Goal: Task Accomplishment & Management: Use online tool/utility

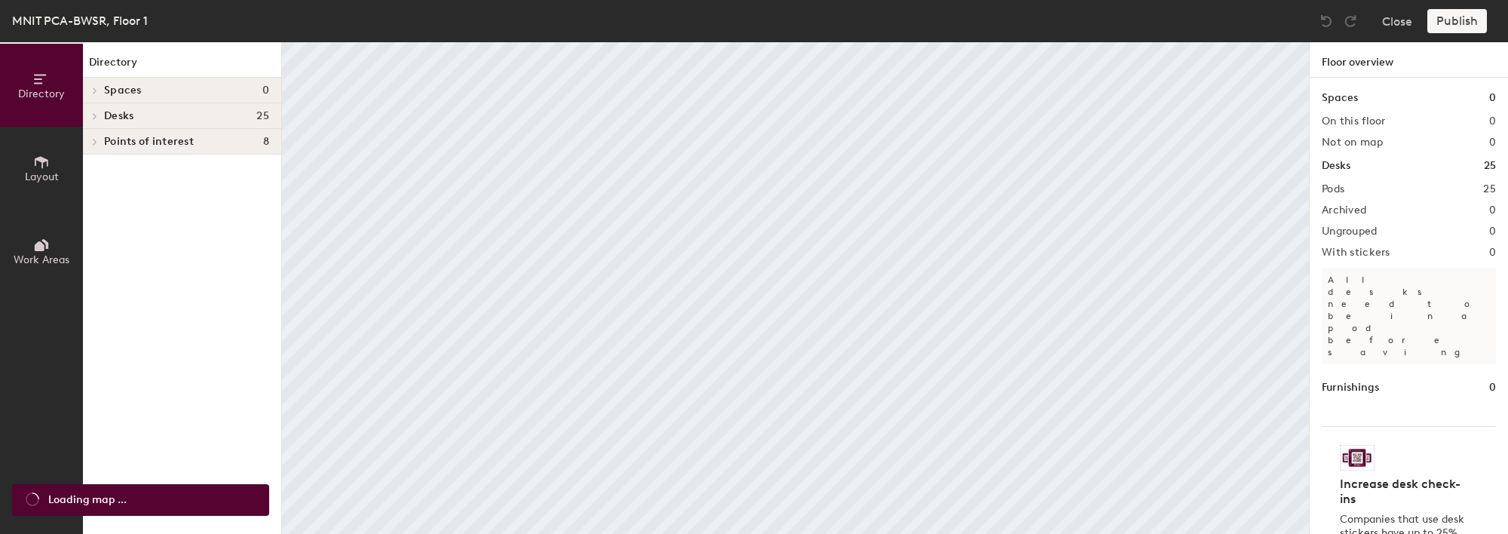
click at [48, 181] on span "Layout" at bounding box center [42, 176] width 34 height 13
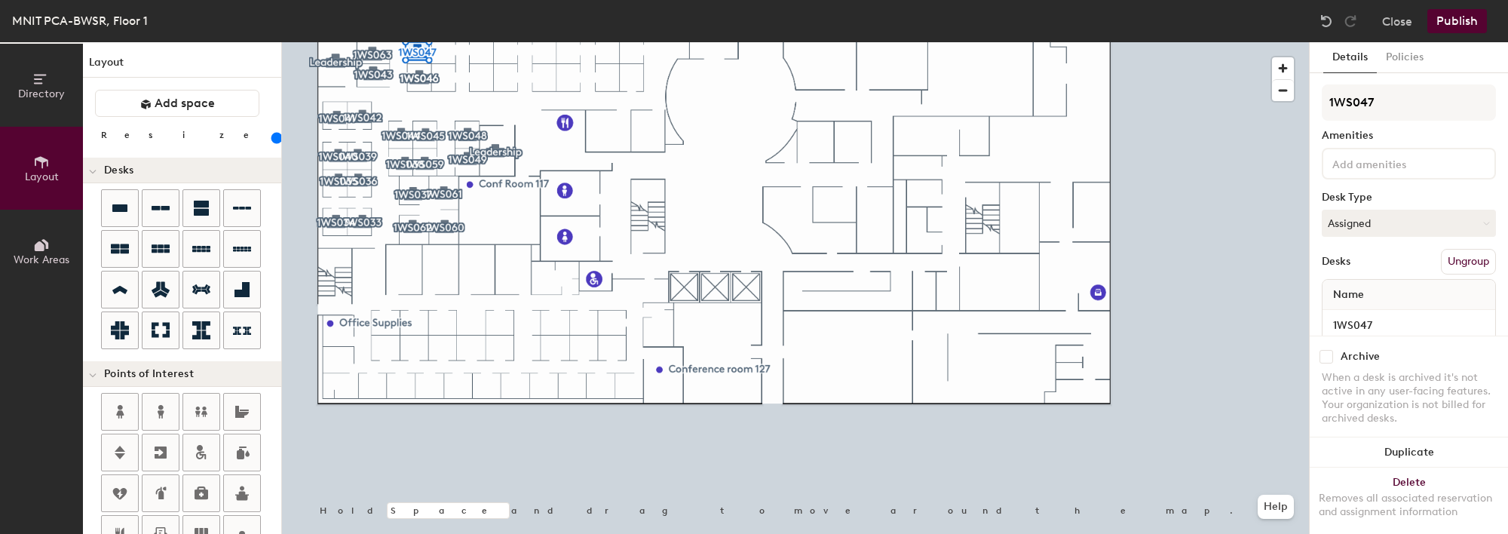
type input "160"
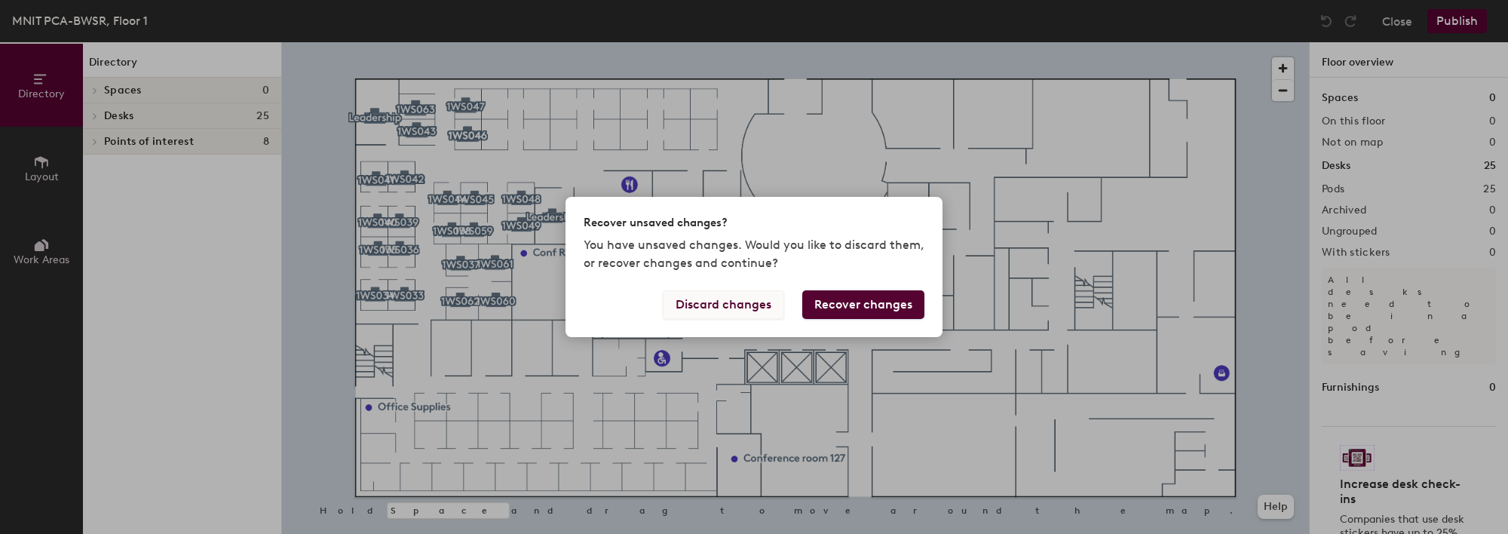
click at [750, 311] on button "Discard changes" at bounding box center [723, 304] width 121 height 29
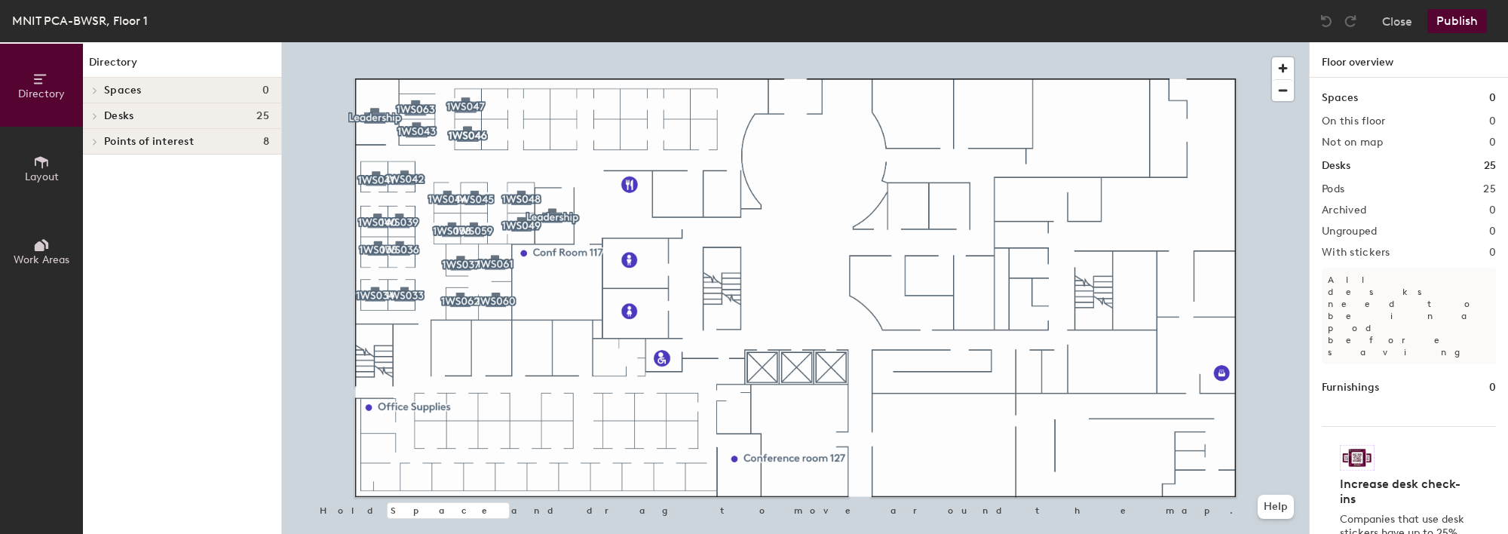
click at [33, 178] on span "Layout" at bounding box center [42, 176] width 34 height 13
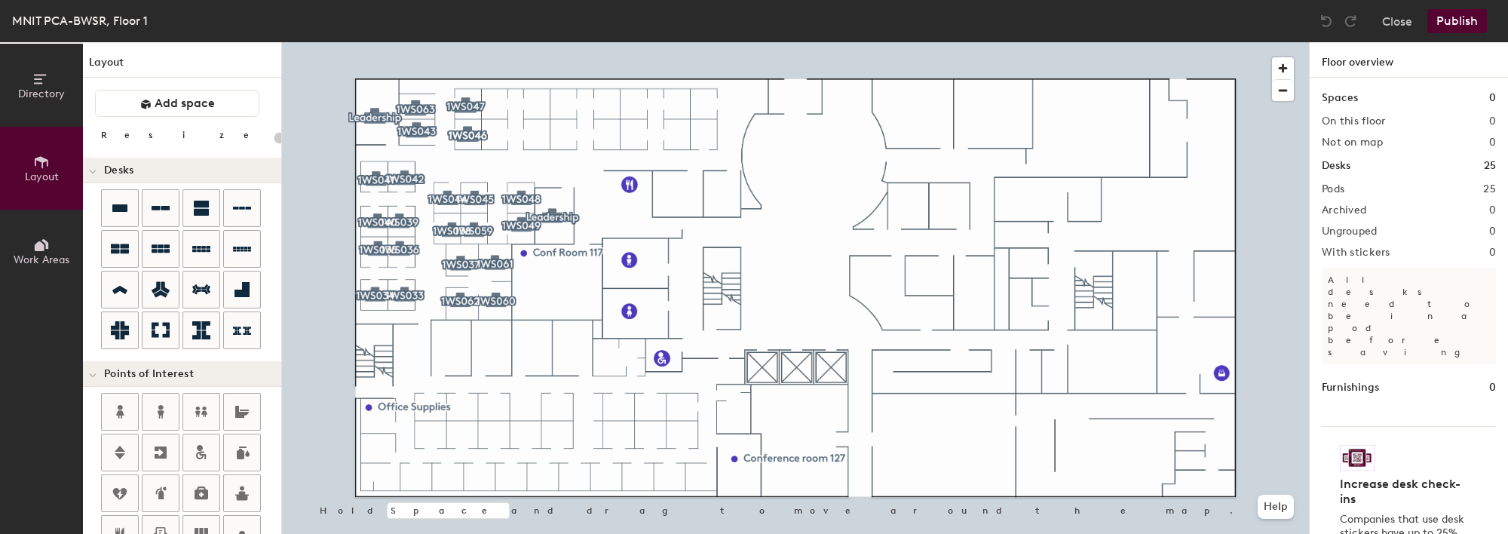
click at [468, 42] on div at bounding box center [795, 42] width 1027 height 0
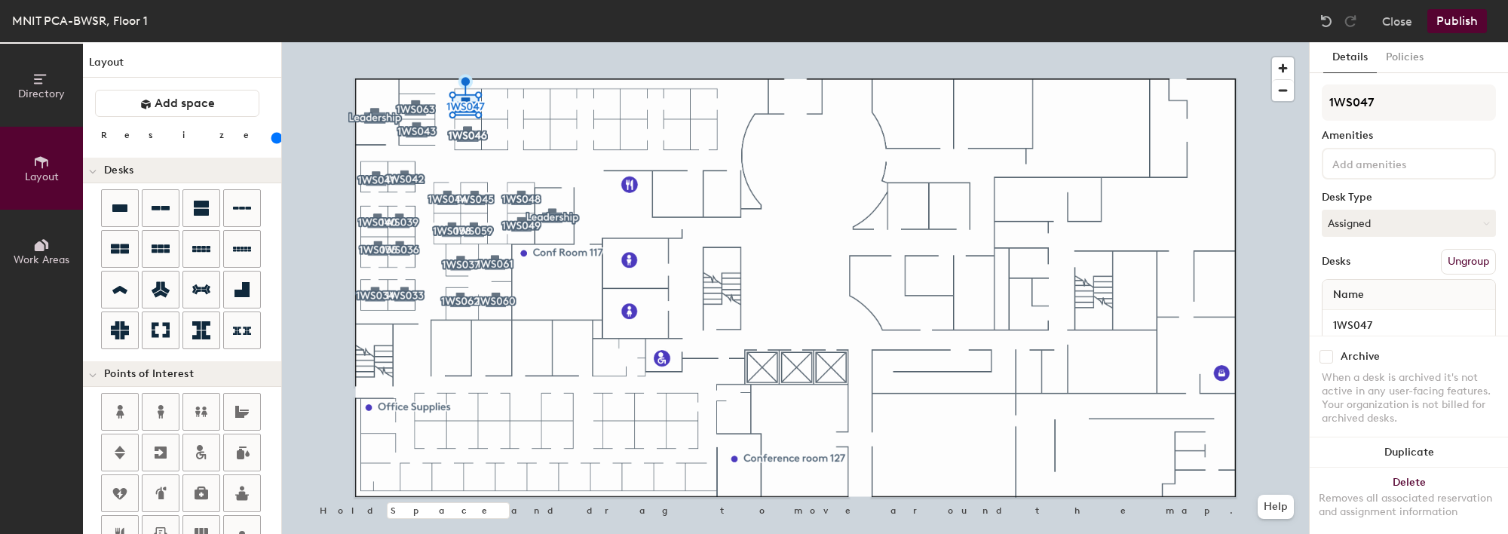
type input "160"
click at [1378, 219] on button "Assigned" at bounding box center [1409, 223] width 174 height 27
click at [1397, 61] on button "Policies" at bounding box center [1405, 57] width 56 height 31
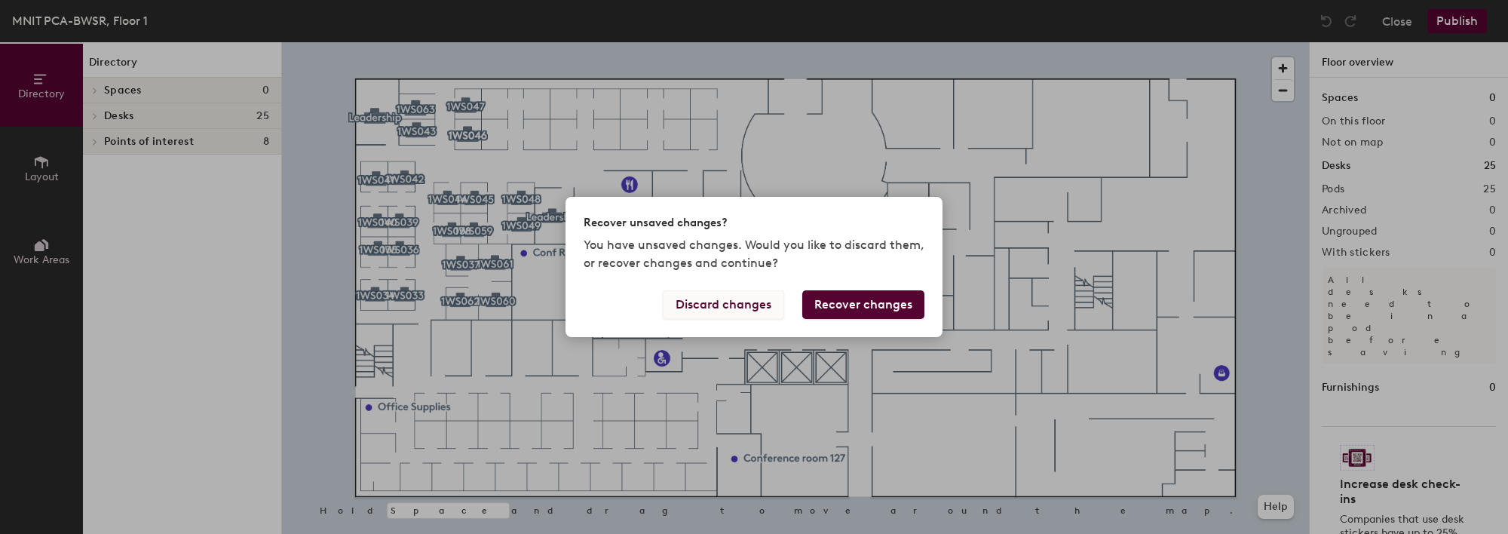
click at [745, 311] on button "Discard changes" at bounding box center [723, 304] width 121 height 29
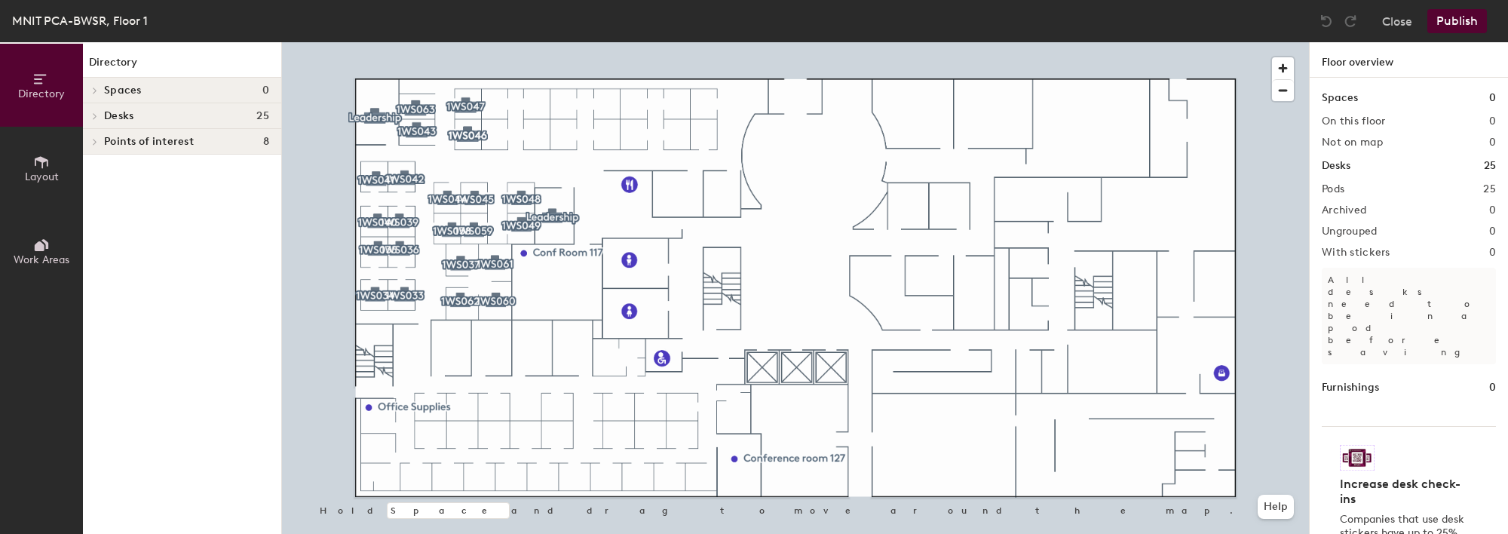
click at [38, 183] on button "Layout" at bounding box center [41, 168] width 83 height 83
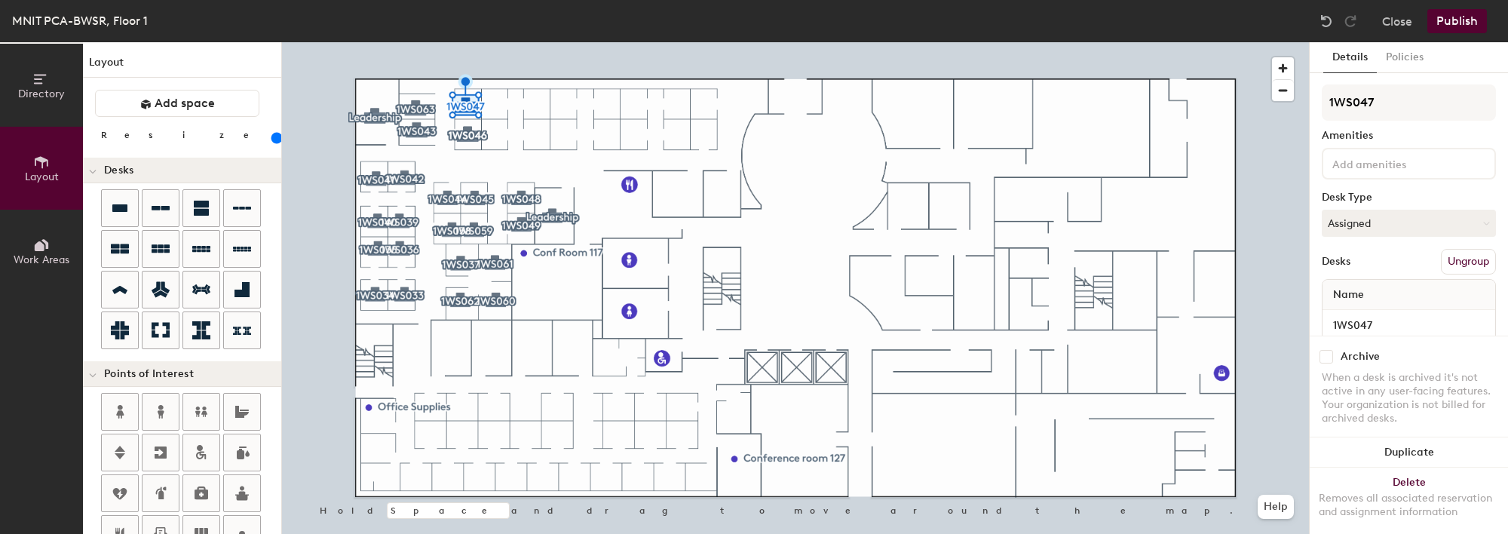
type input "160"
click at [1409, 222] on button "Assigned" at bounding box center [1409, 223] width 174 height 27
click at [1330, 350] on input "checkbox" at bounding box center [1327, 357] width 14 height 14
checkbox input "true"
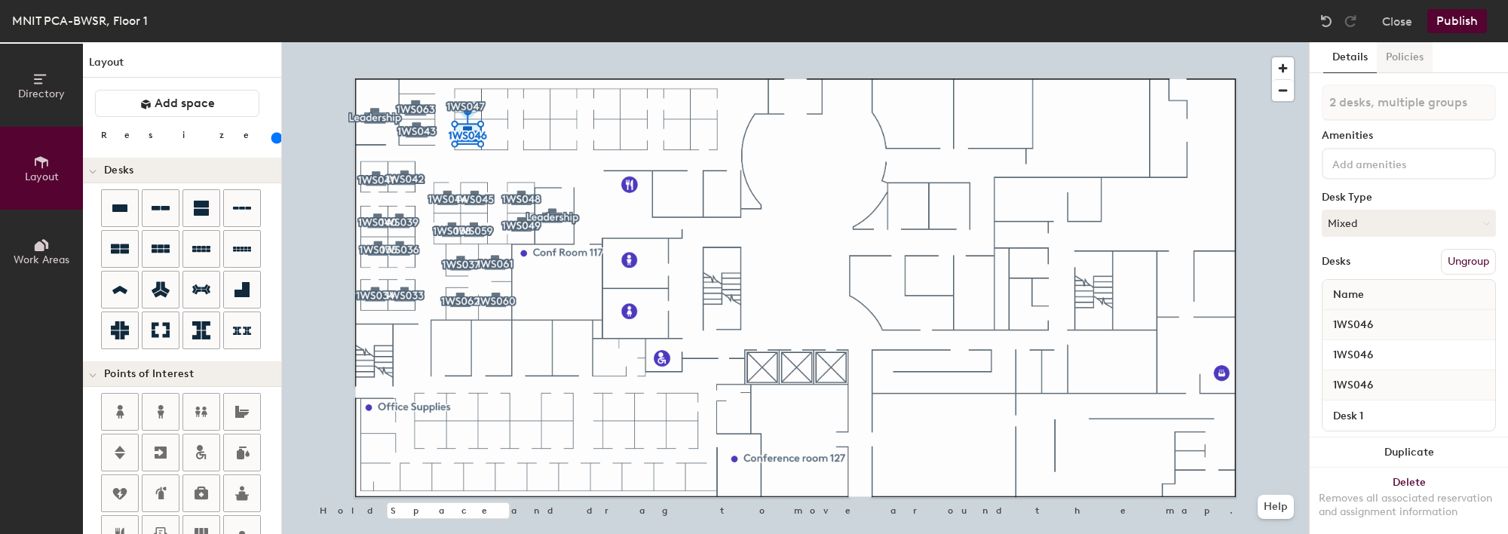
click at [1389, 57] on button "Policies" at bounding box center [1405, 57] width 56 height 31
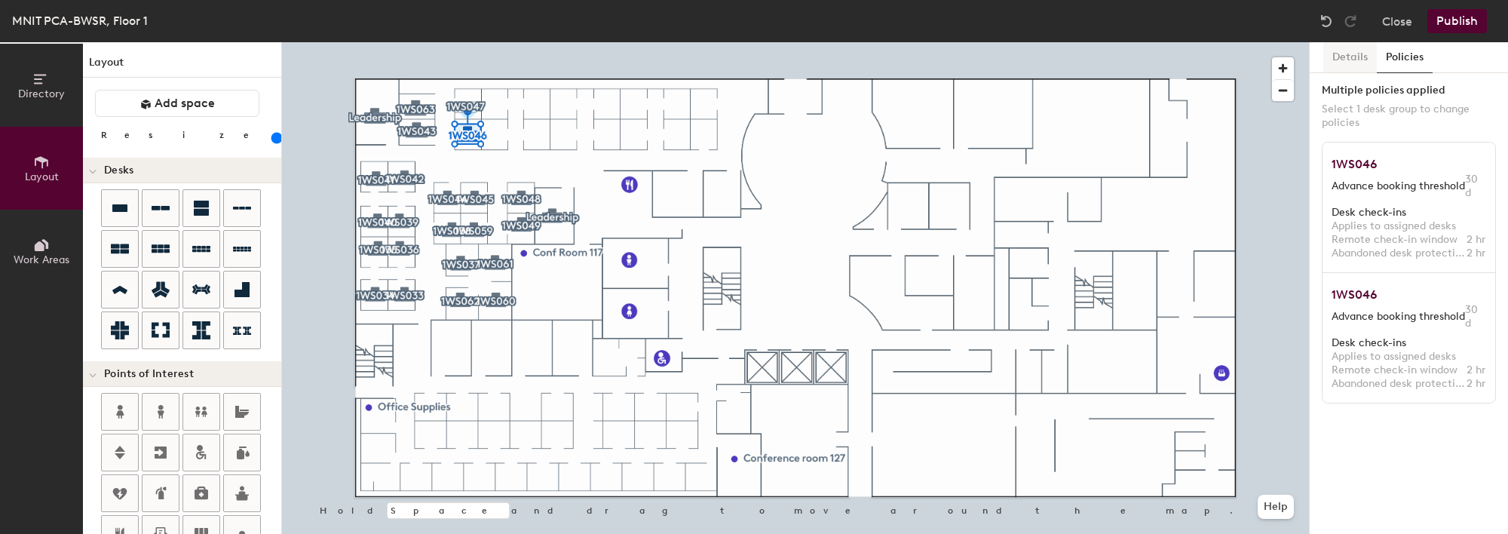
click at [1335, 57] on button "Details" at bounding box center [1350, 57] width 54 height 31
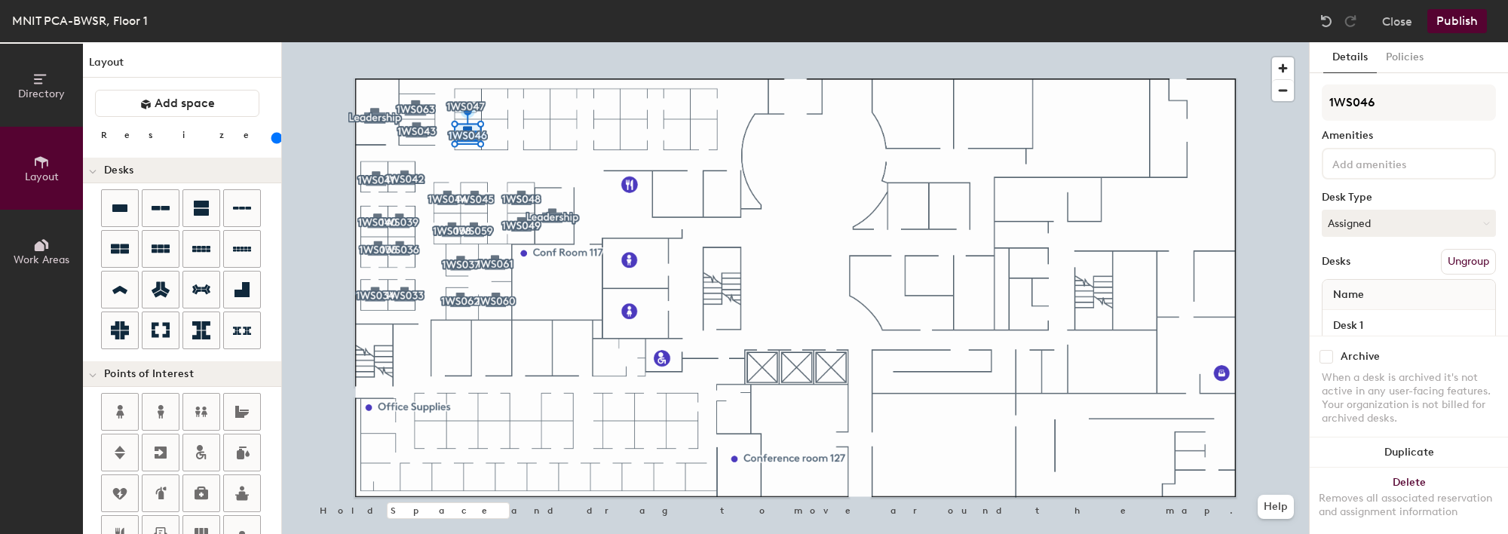
type input "160"
click at [1355, 351] on div "Archive" at bounding box center [1360, 357] width 39 height 12
drag, startPoint x: 1329, startPoint y: 344, endPoint x: 1342, endPoint y: 339, distance: 13.9
click at [1329, 350] on input "checkbox" at bounding box center [1327, 357] width 14 height 14
checkbox input "true"
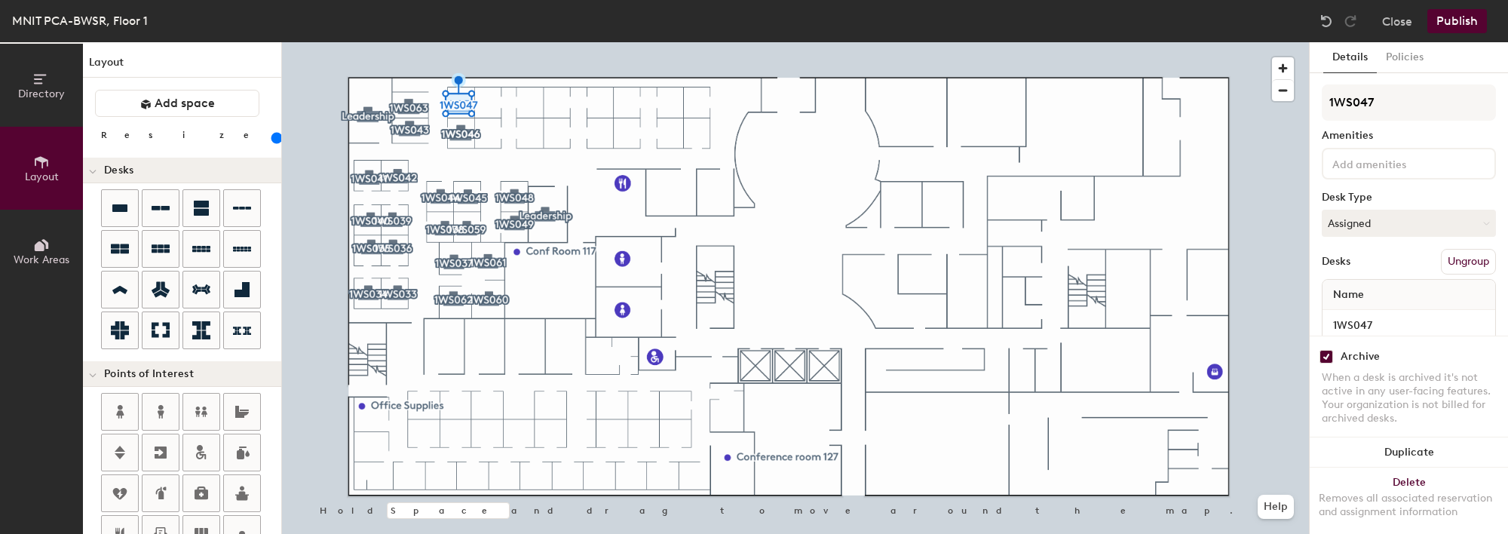
click at [1454, 26] on button "Publish" at bounding box center [1458, 21] width 60 height 24
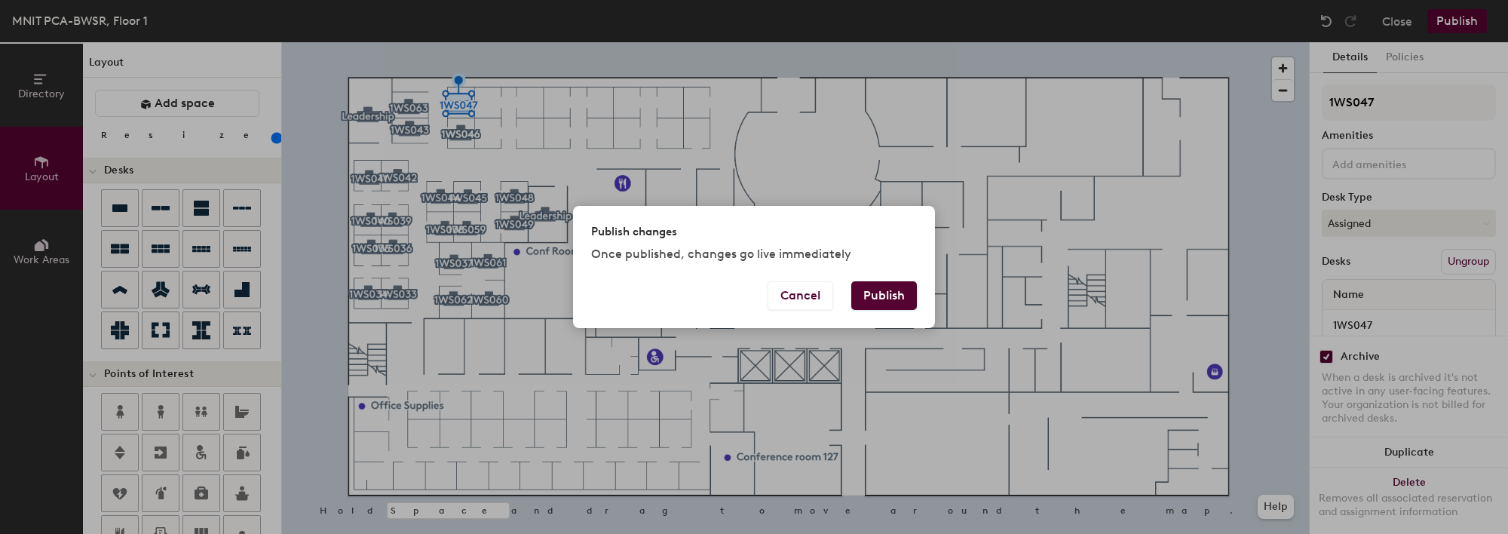
click at [896, 294] on button "Publish" at bounding box center [884, 295] width 66 height 29
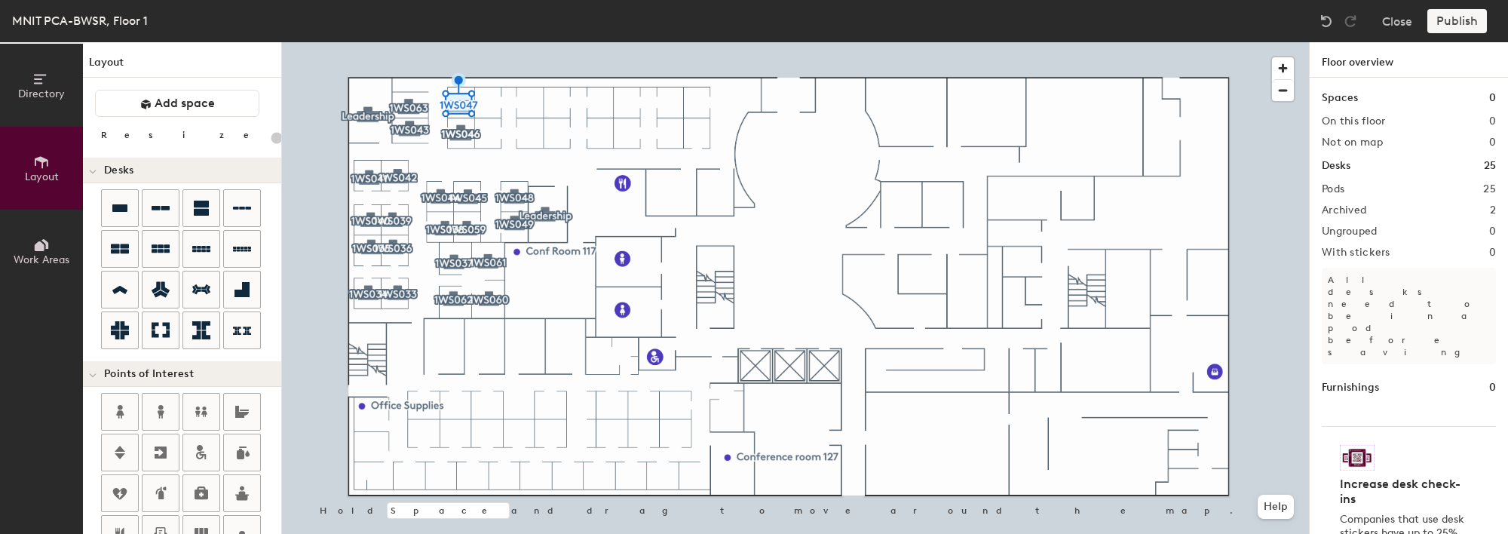
type input "20"
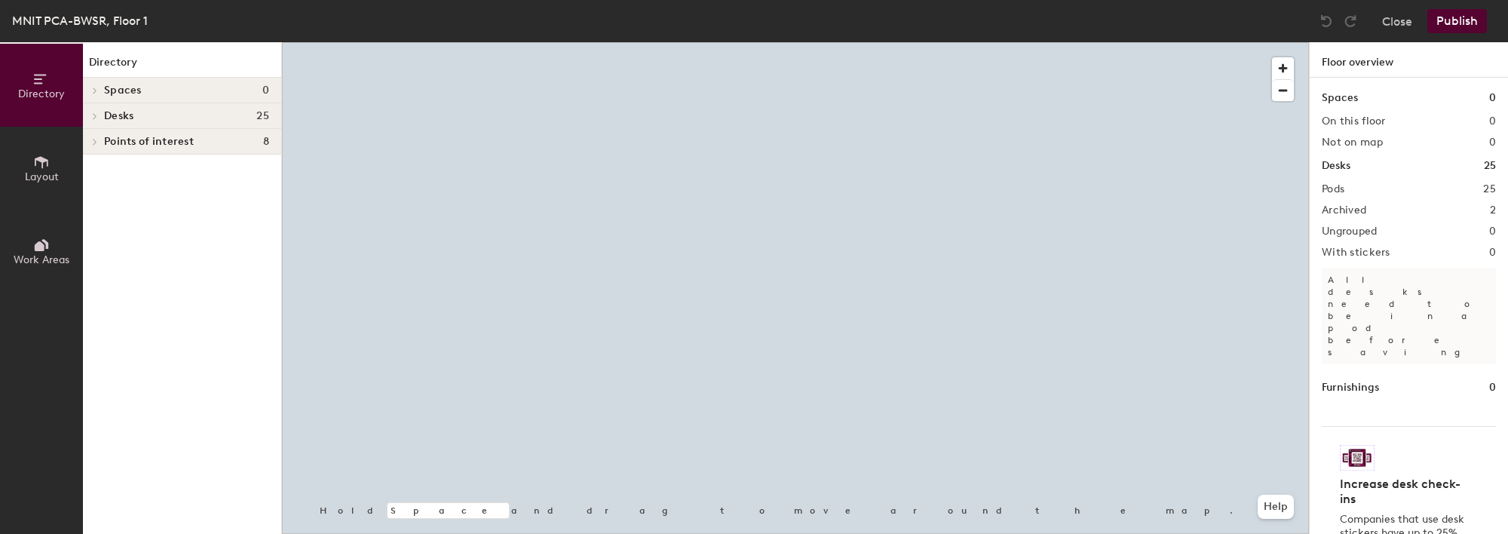
click at [39, 175] on span "Layout" at bounding box center [42, 176] width 34 height 13
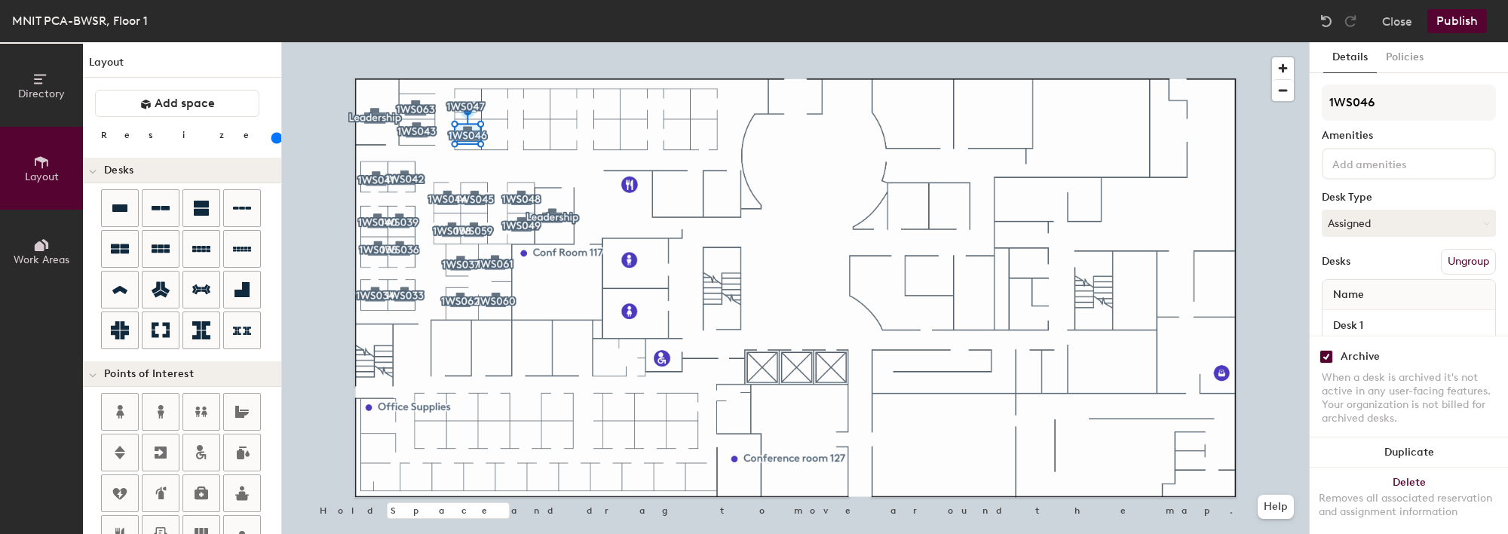
click at [1461, 20] on button "Publish" at bounding box center [1458, 21] width 60 height 24
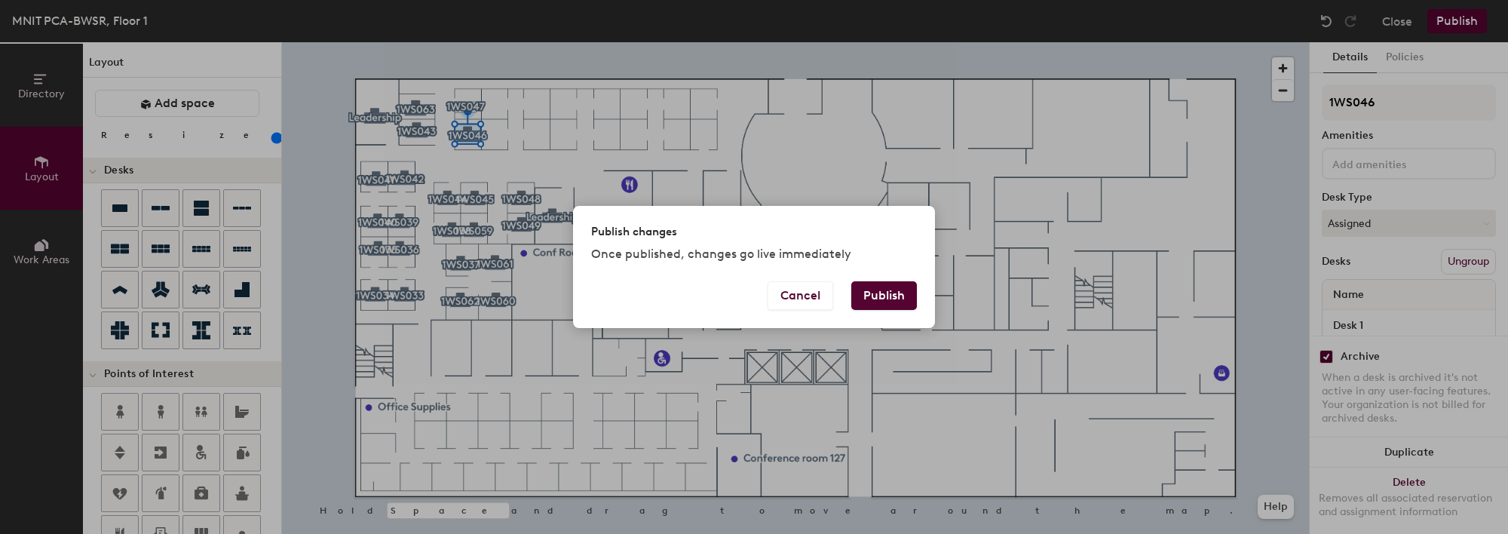
click at [896, 300] on button "Publish" at bounding box center [884, 295] width 66 height 29
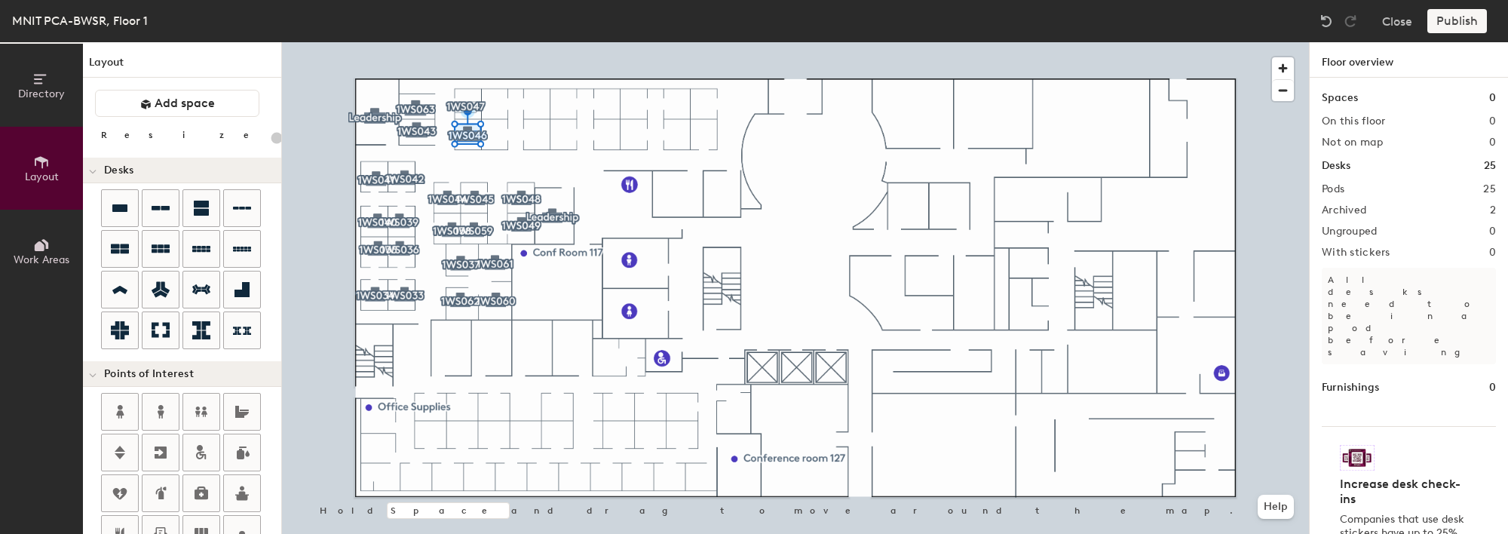
type input "20"
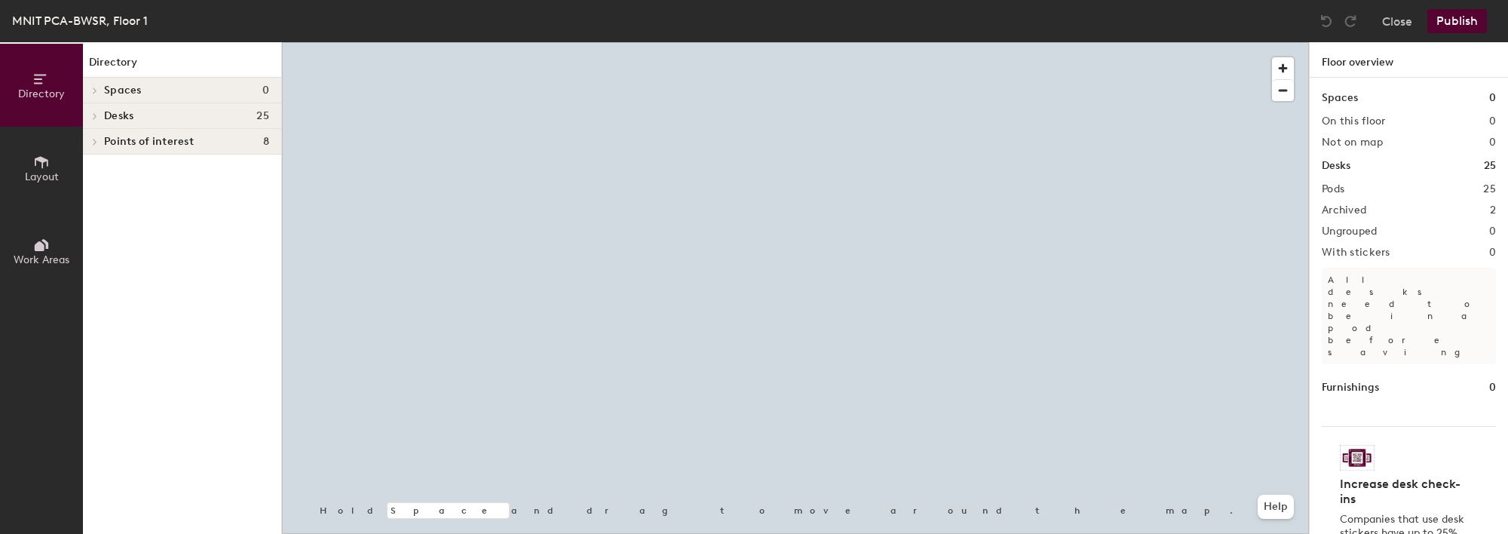
click at [26, 175] on span "Layout" at bounding box center [42, 176] width 34 height 13
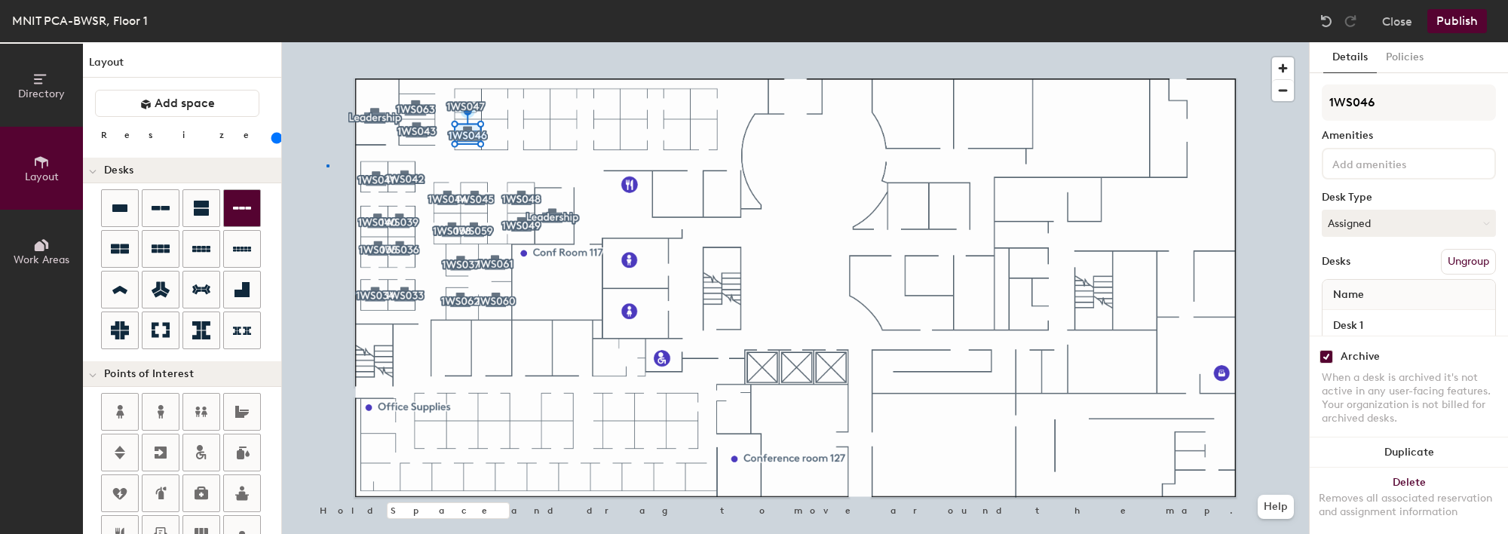
click at [327, 42] on div at bounding box center [795, 42] width 1027 height 0
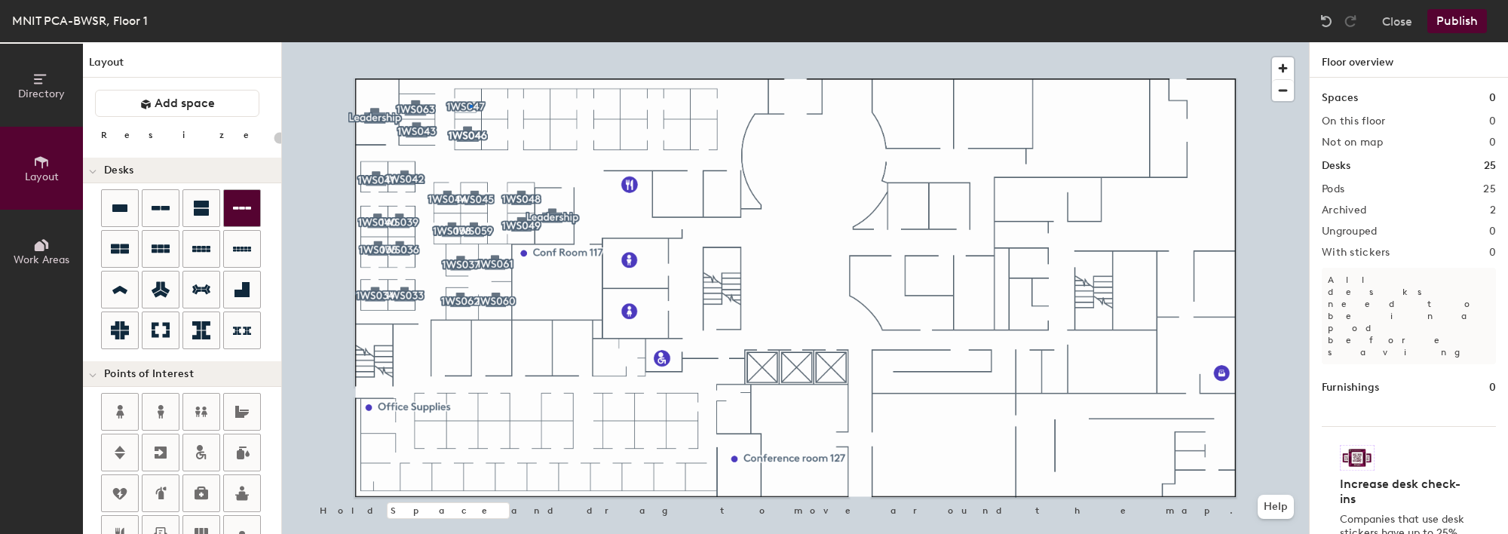
click at [470, 42] on div at bounding box center [795, 42] width 1027 height 0
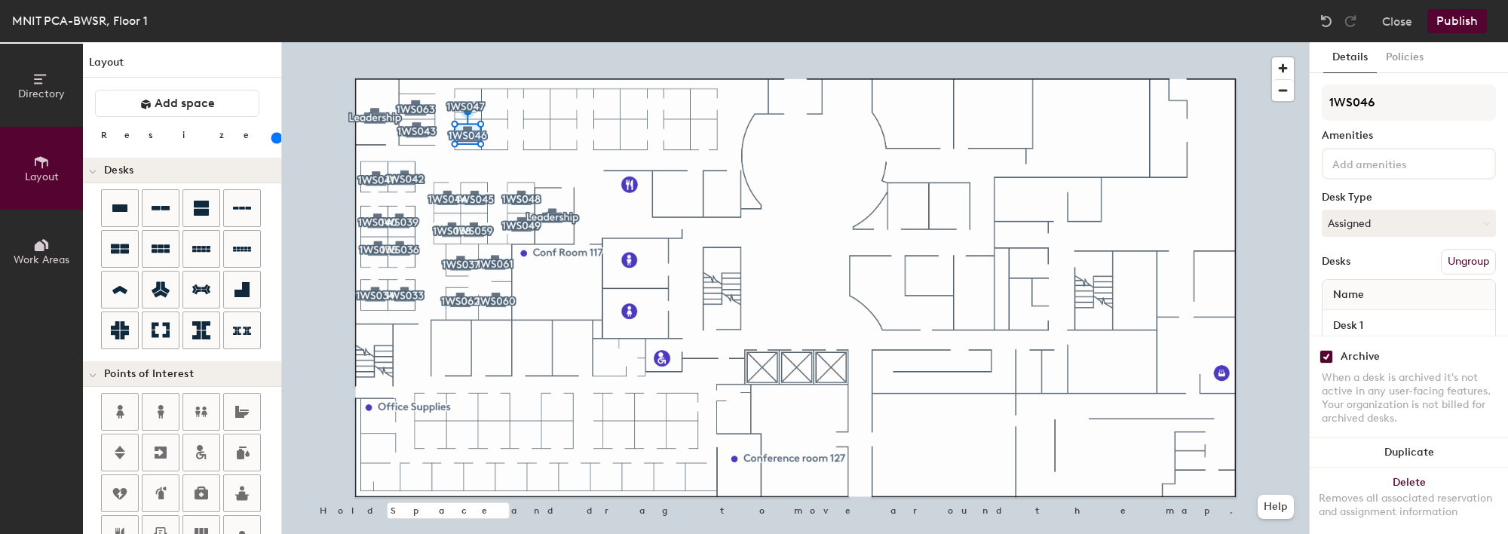
click at [1456, 24] on button "Publish" at bounding box center [1458, 21] width 60 height 24
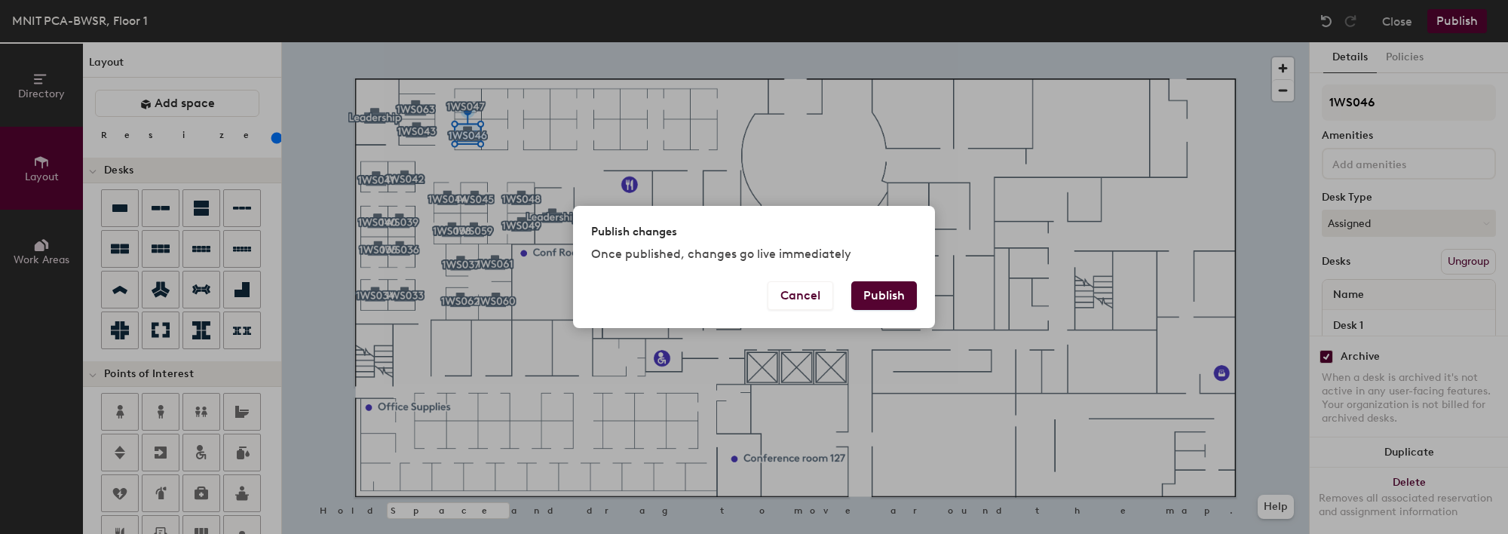
click at [884, 296] on button "Publish" at bounding box center [884, 295] width 66 height 29
type input "20"
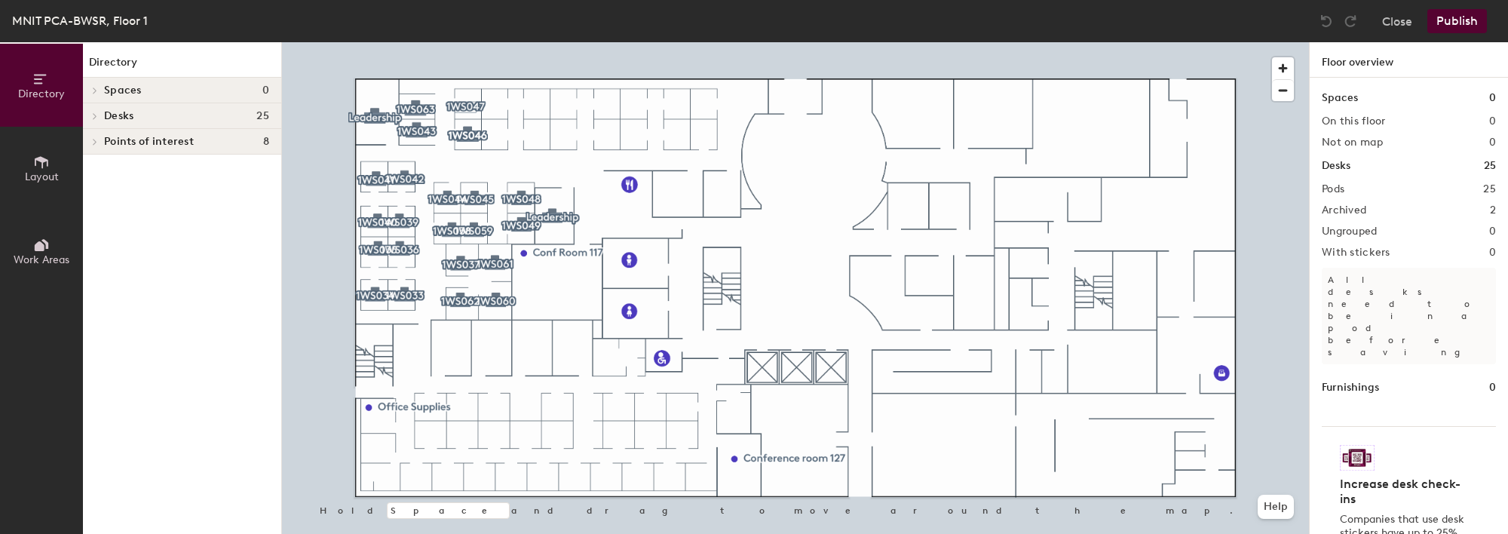
click at [35, 167] on icon at bounding box center [41, 162] width 17 height 17
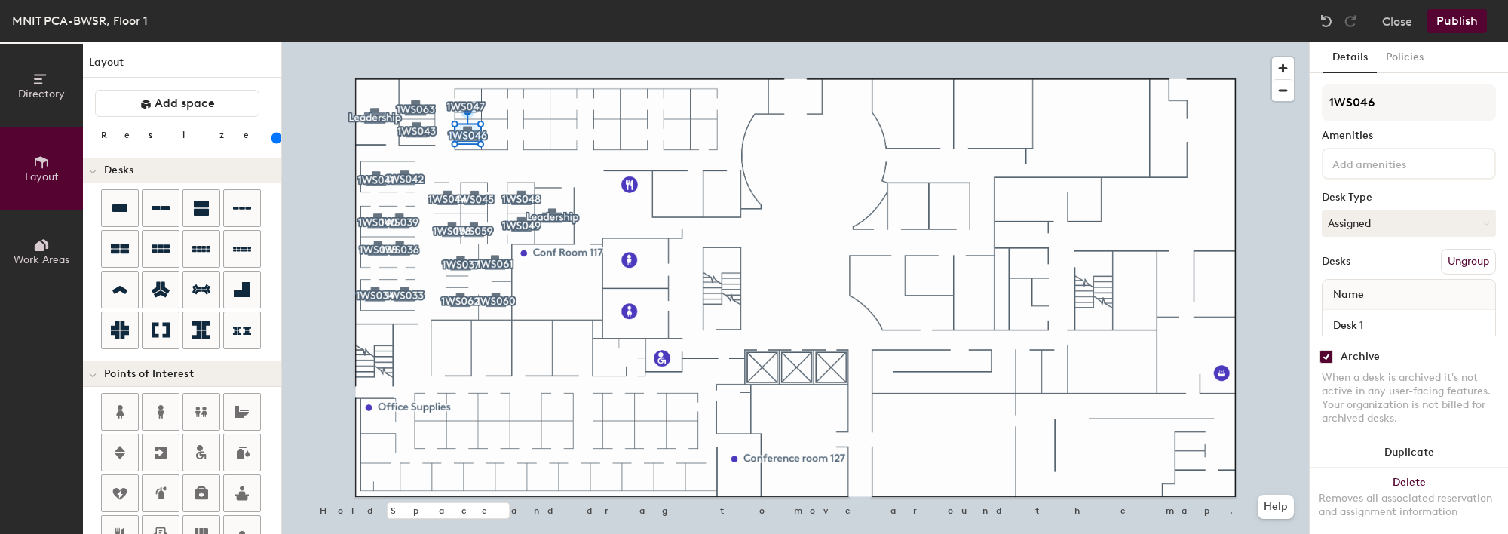
scroll to position [38, 0]
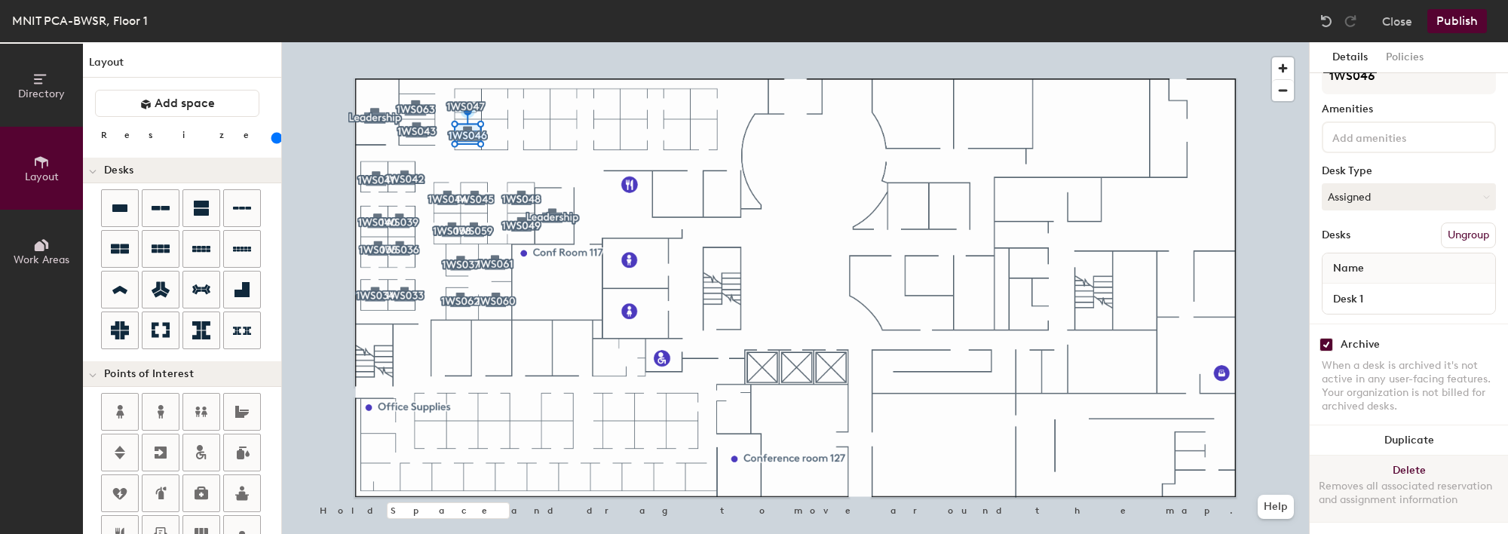
click at [1422, 455] on button "Delete Removes all associated reservation and assignment information" at bounding box center [1409, 488] width 198 height 66
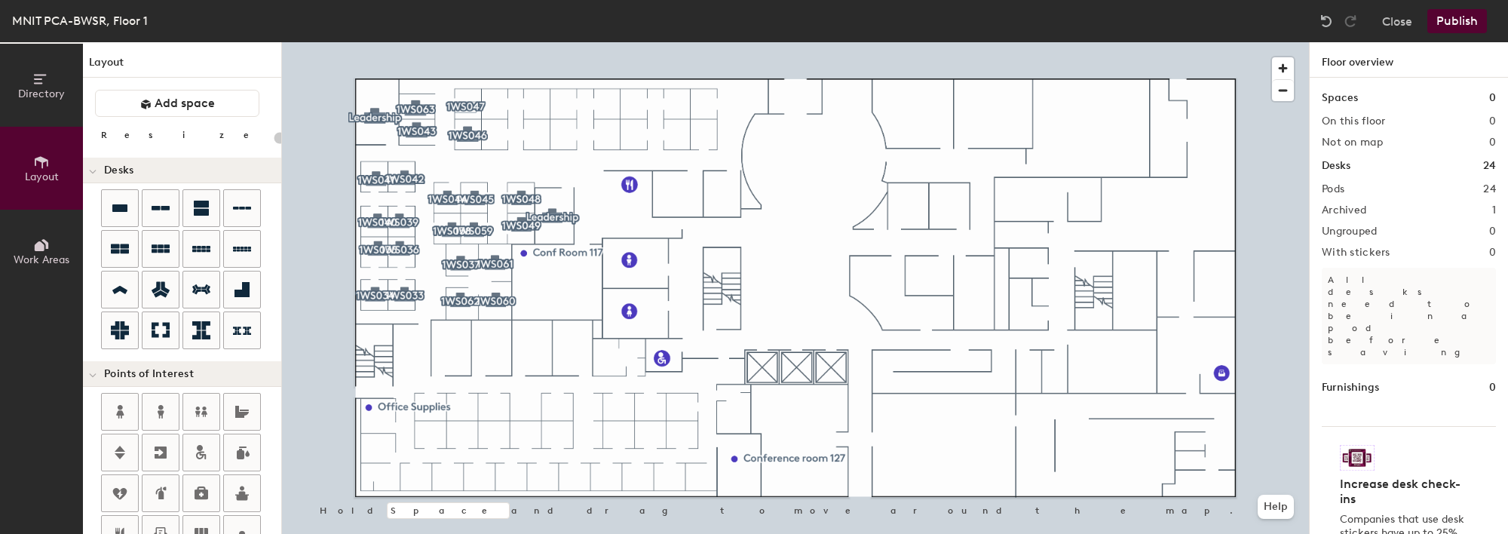
click at [1464, 24] on button "Publish" at bounding box center [1458, 21] width 60 height 24
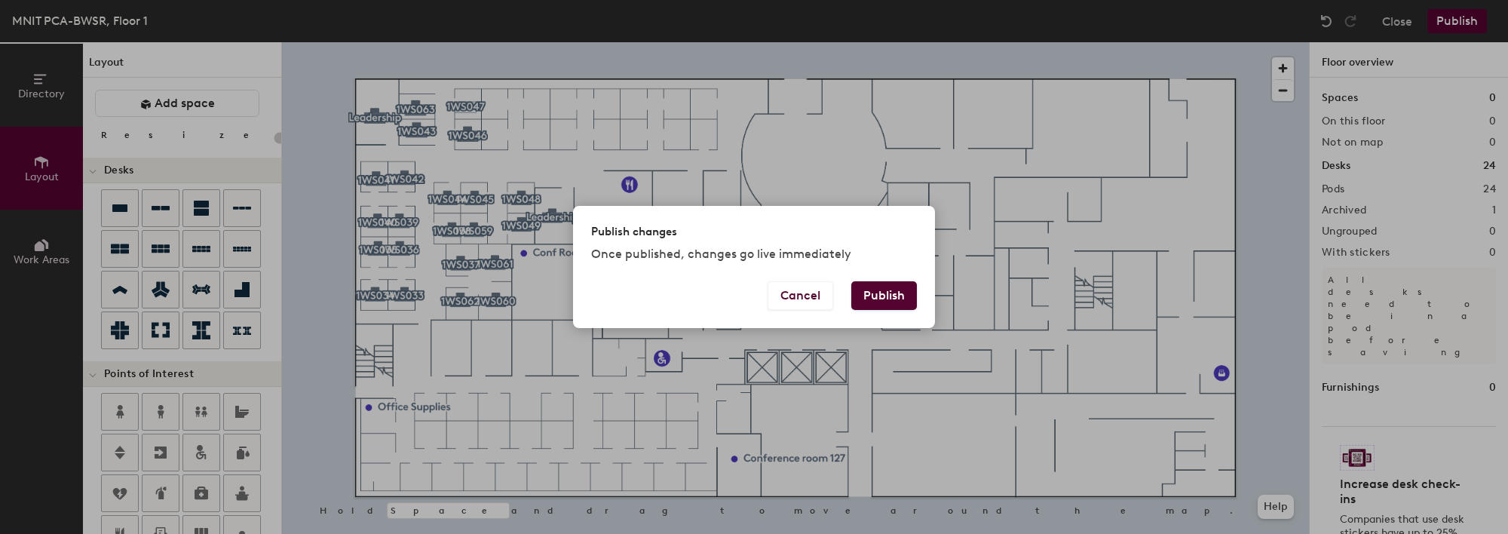
click at [892, 297] on button "Publish" at bounding box center [884, 295] width 66 height 29
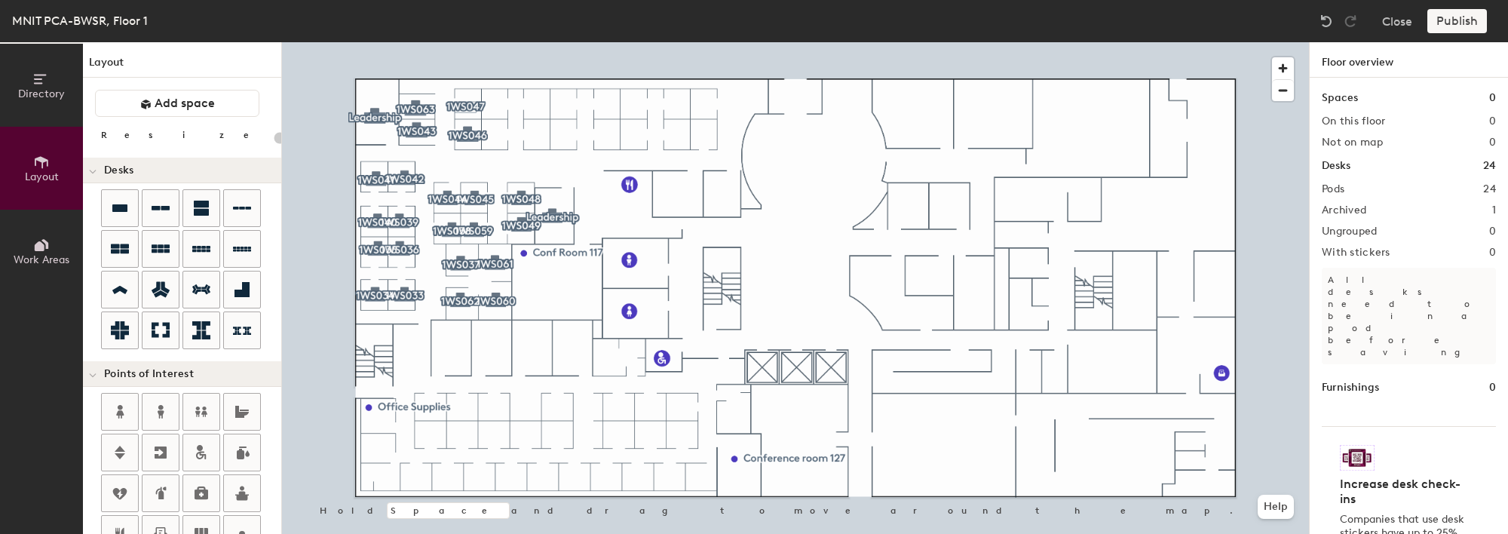
type input "20"
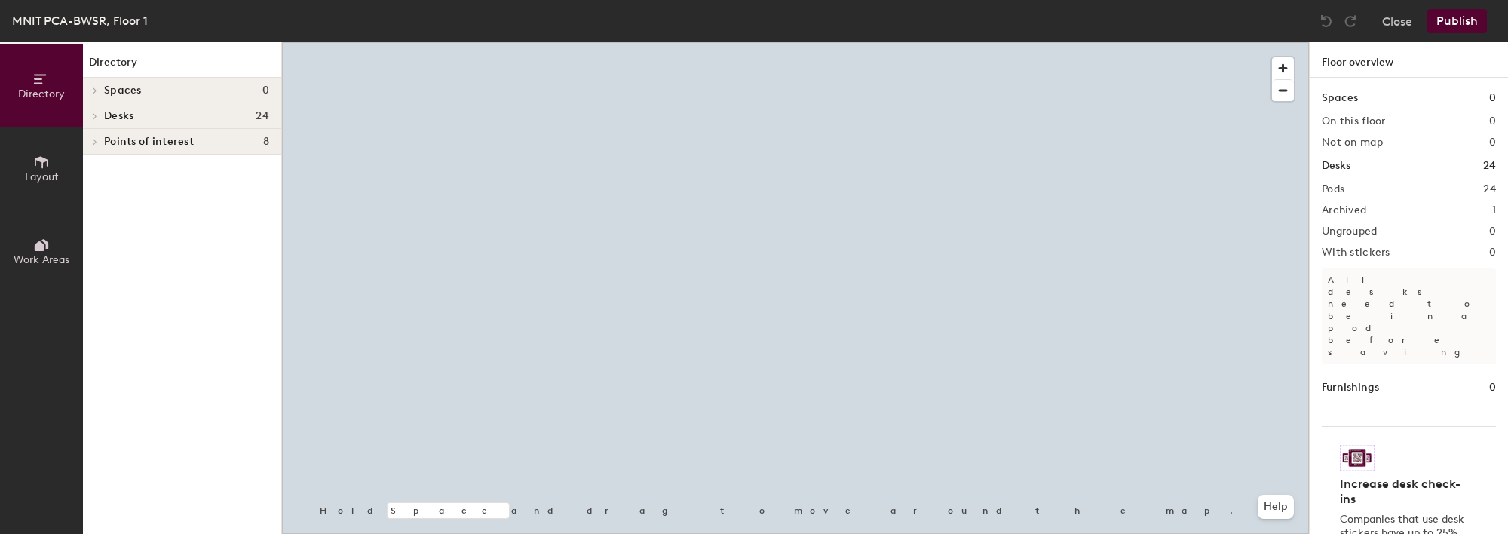
click at [51, 178] on span "Layout" at bounding box center [42, 176] width 34 height 13
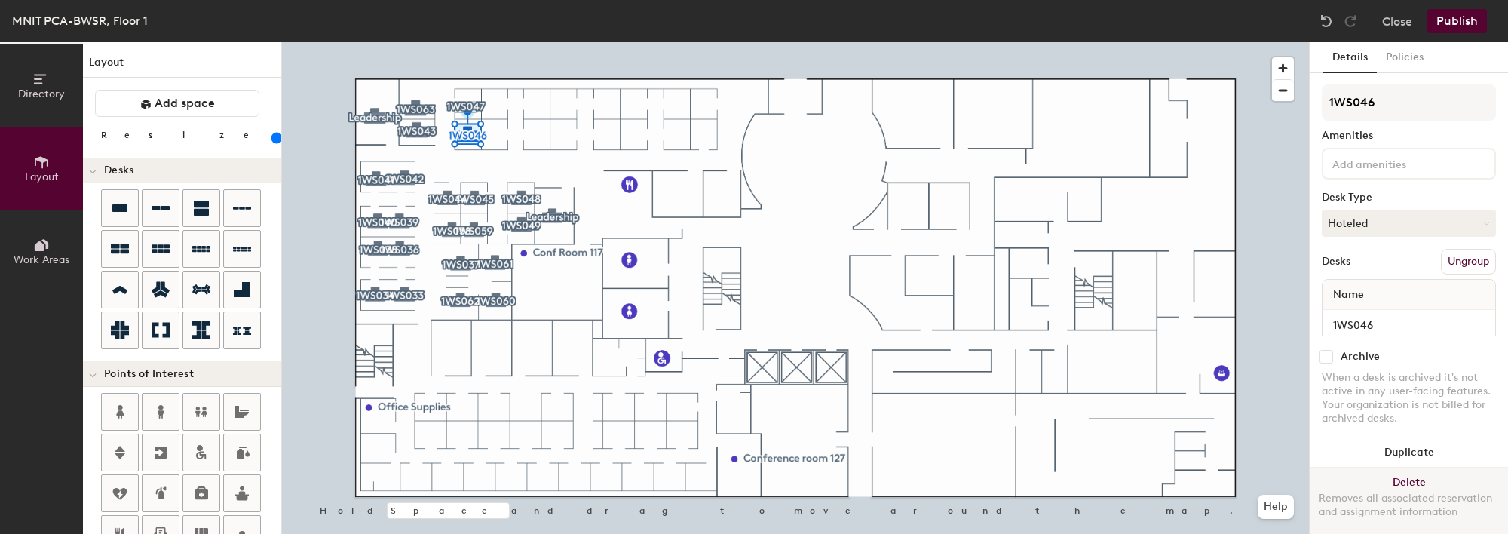
click at [1398, 468] on button "Delete Removes all associated reservation and assignment information" at bounding box center [1409, 501] width 198 height 66
click at [1407, 468] on button "Delete Removes all associated reservation and assignment information" at bounding box center [1409, 501] width 198 height 66
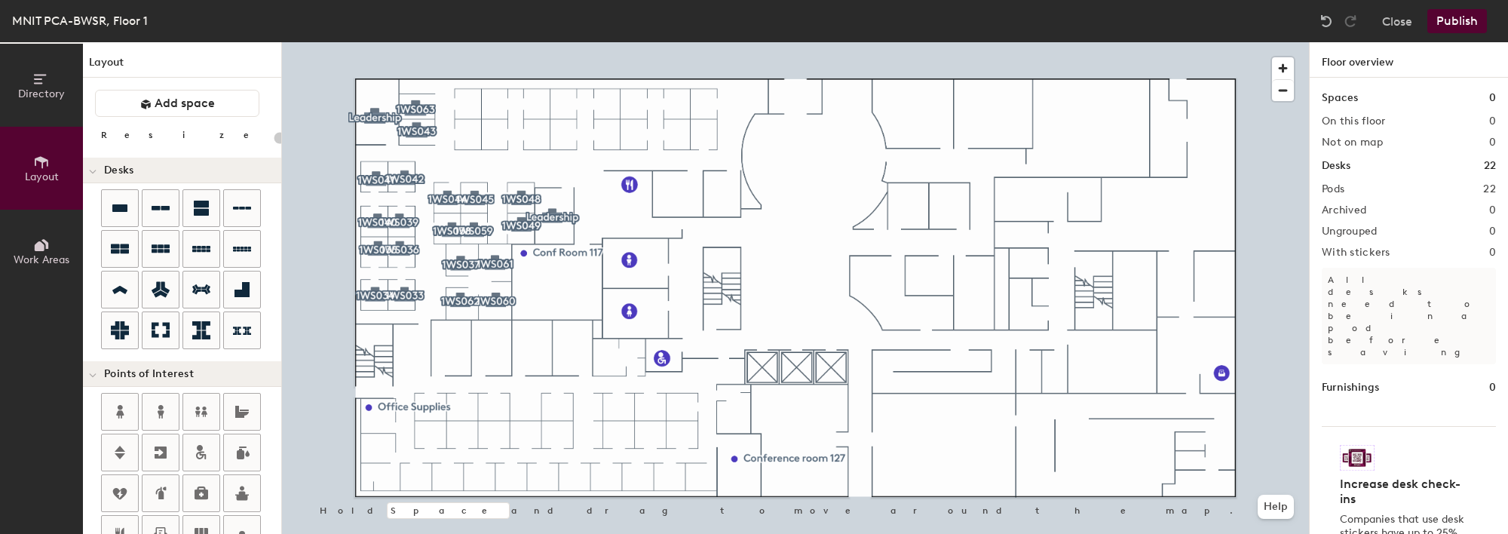
click at [1454, 20] on button "Publish" at bounding box center [1458, 21] width 60 height 24
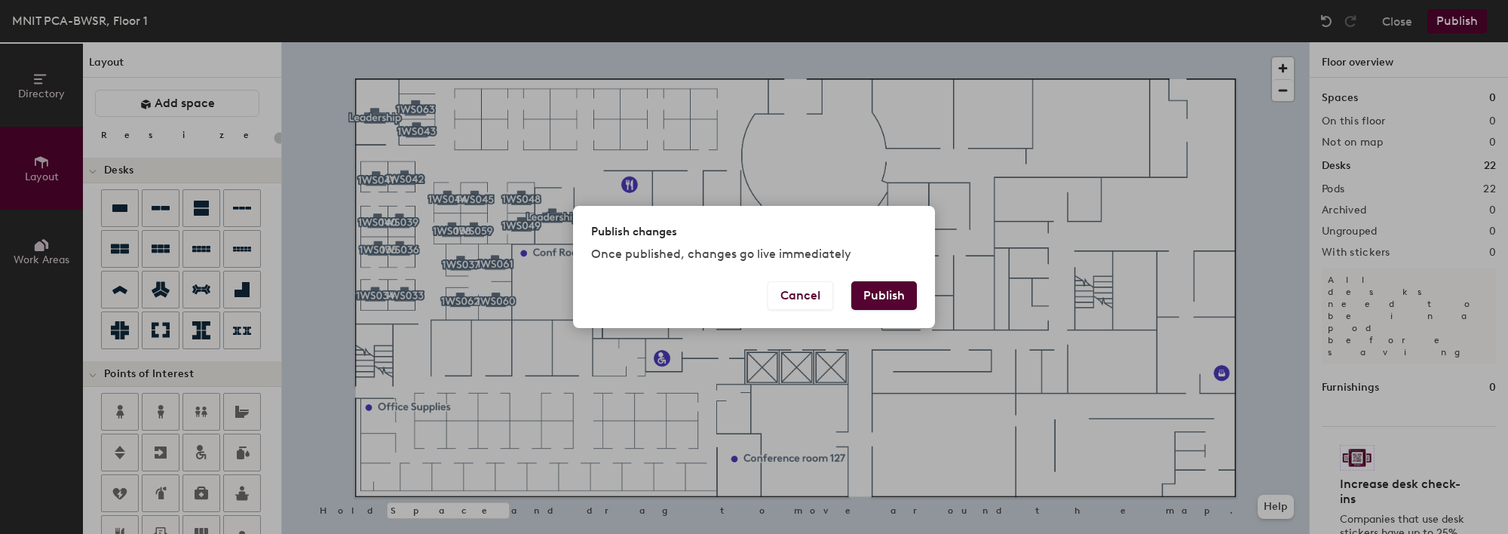
click at [889, 292] on button "Publish" at bounding box center [884, 295] width 66 height 29
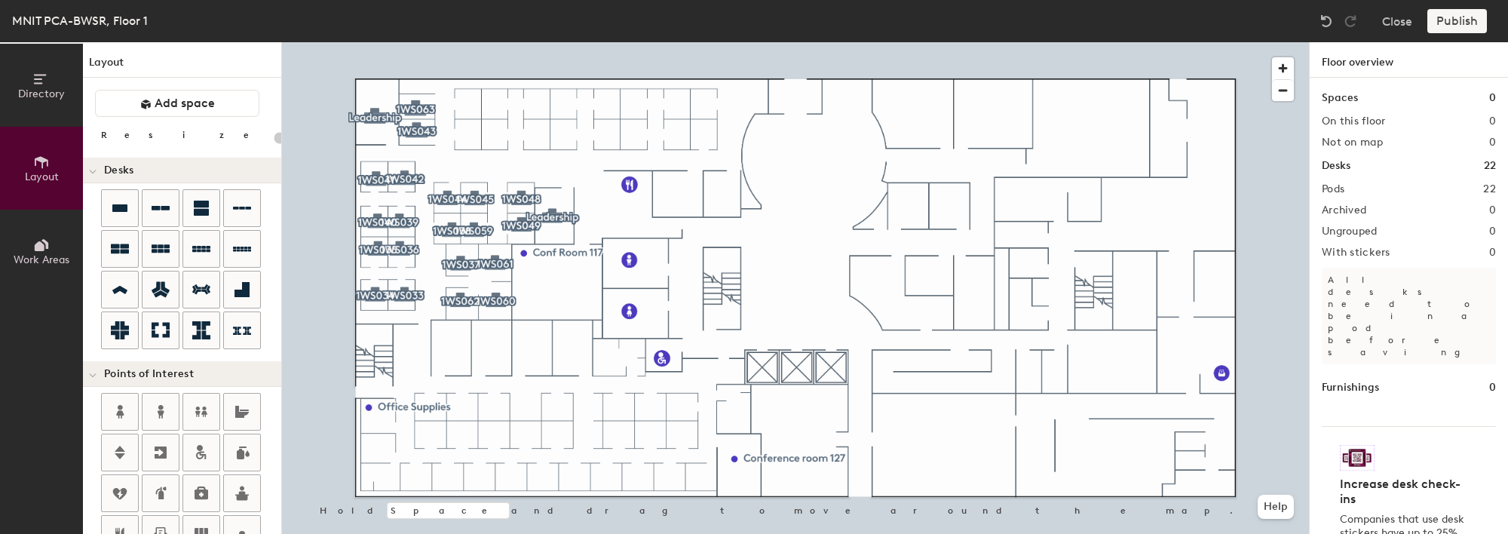
type input "20"
